Goal: Check status: Check status

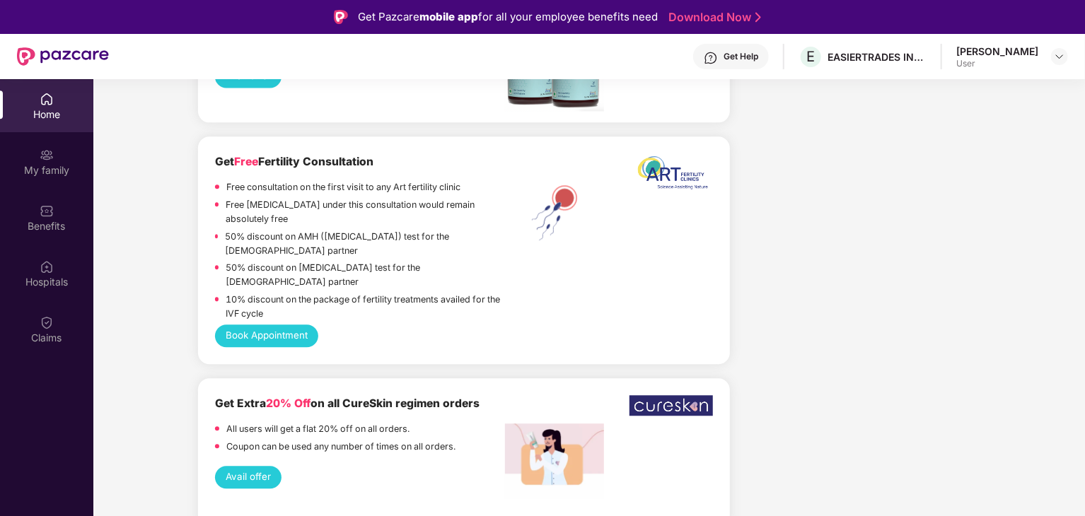
scroll to position [1839, 0]
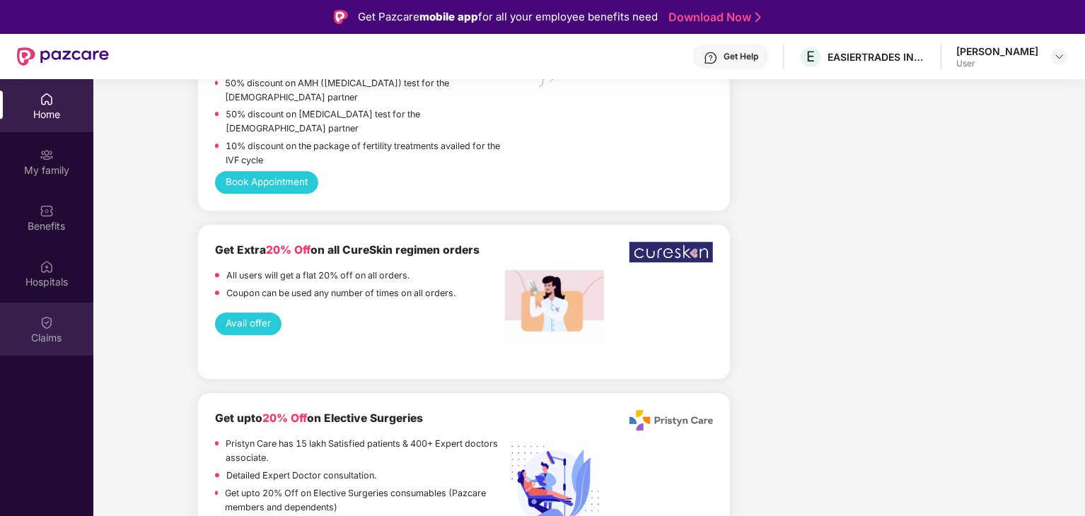
click at [40, 326] on img at bounding box center [47, 322] width 14 height 14
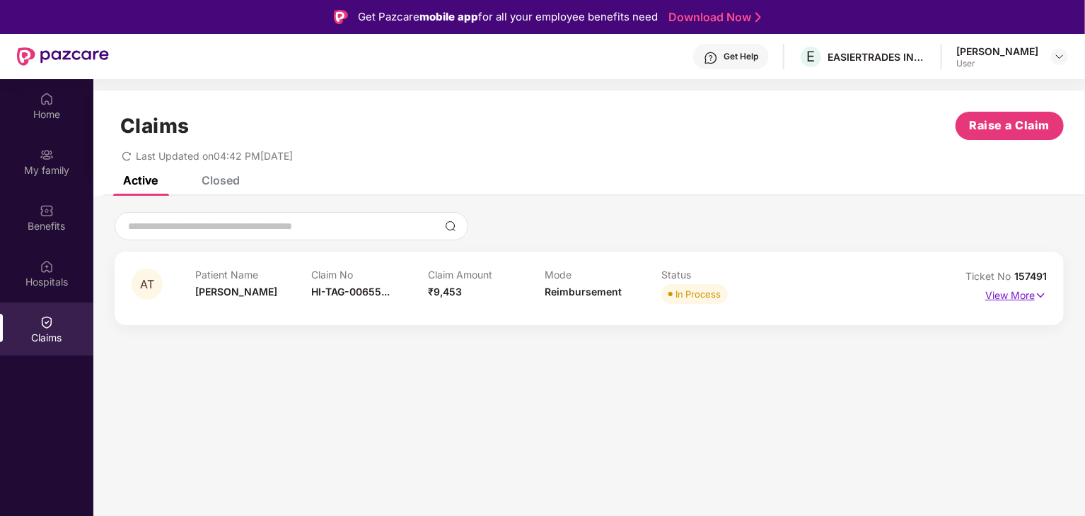
click at [1036, 292] on img at bounding box center [1041, 296] width 12 height 16
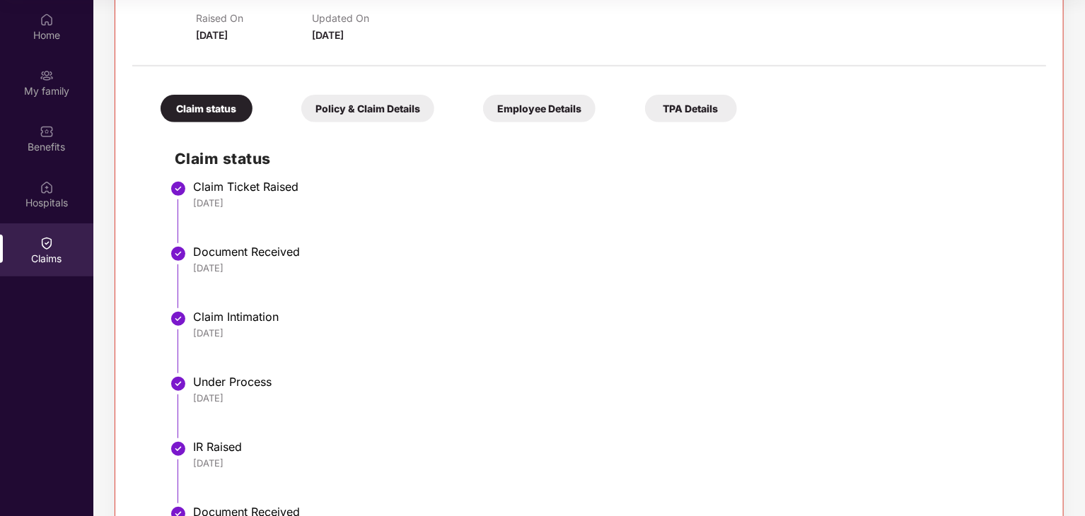
scroll to position [119, 0]
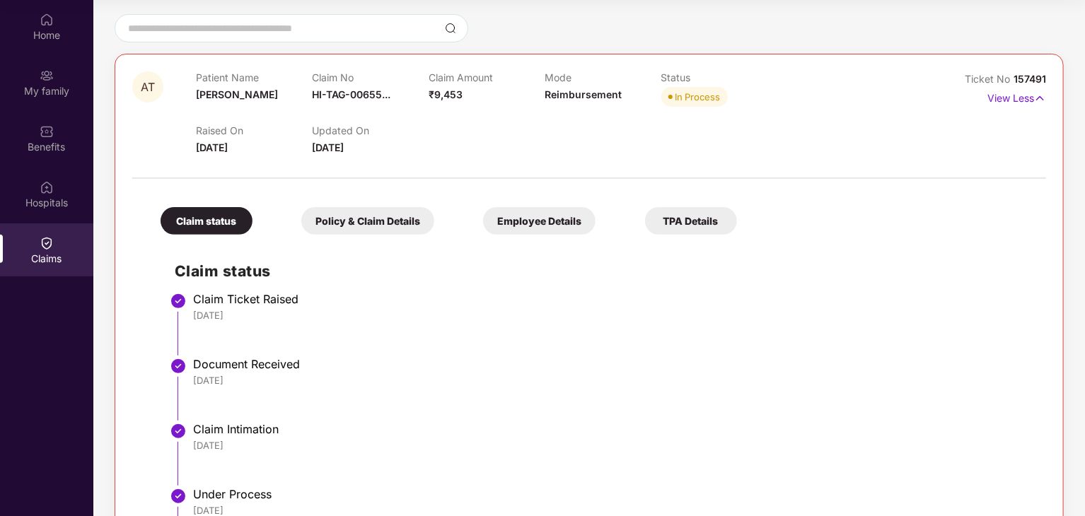
click at [540, 221] on div "Employee Details" at bounding box center [539, 221] width 112 height 28
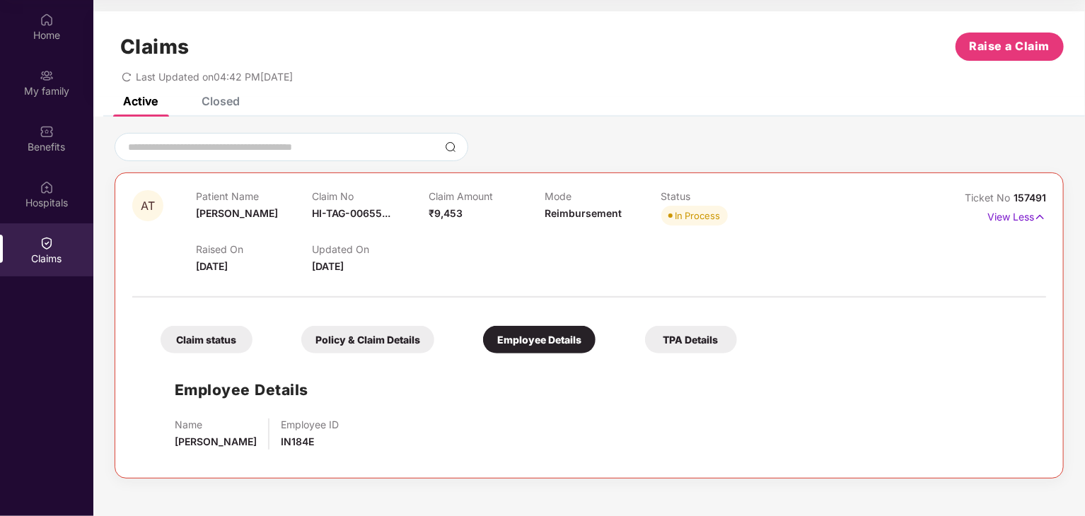
scroll to position [0, 0]
click at [214, 338] on div "Claim status" at bounding box center [207, 340] width 92 height 28
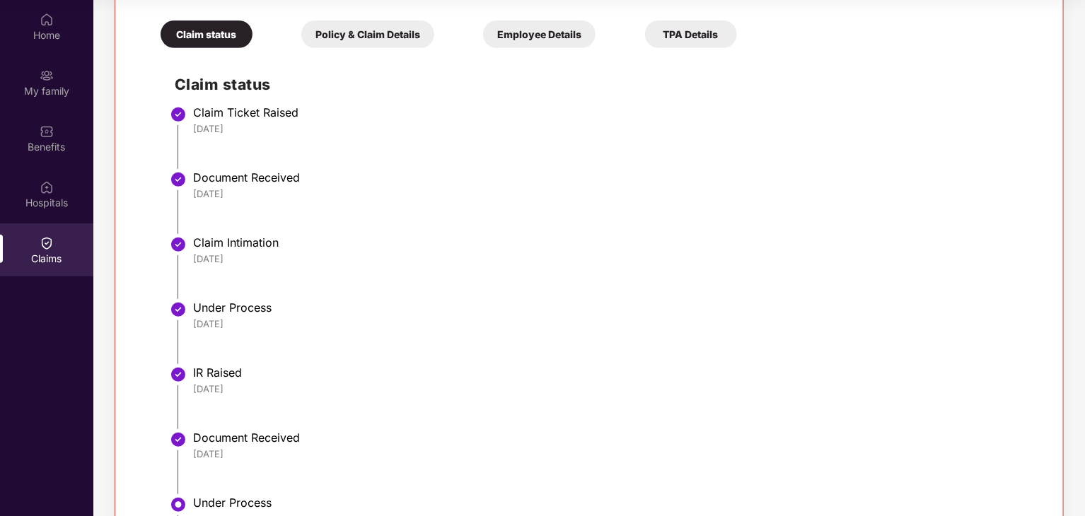
scroll to position [48, 0]
